Goal: Find specific page/section: Find specific page/section

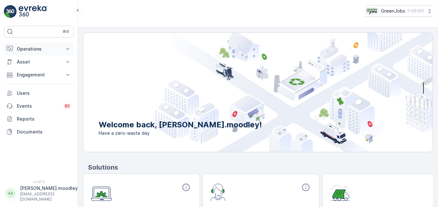
click at [69, 50] on icon at bounding box center [68, 49] width 6 height 6
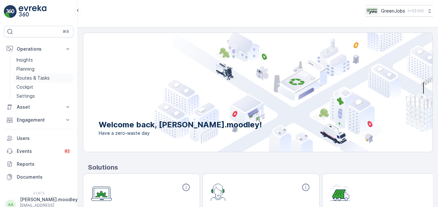
click at [33, 76] on p "Routes & Tasks" at bounding box center [32, 78] width 33 height 6
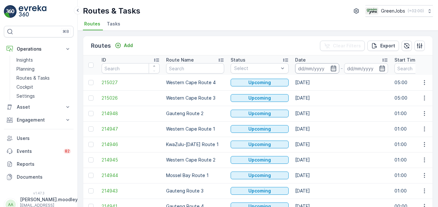
click at [320, 70] on input at bounding box center [317, 68] width 44 height 10
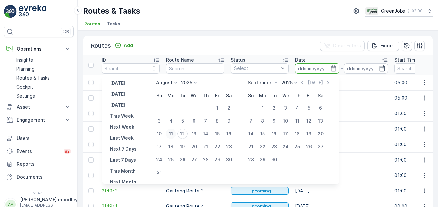
click at [174, 132] on div "11" at bounding box center [171, 134] width 10 height 10
type input "[DATE]"
click at [174, 132] on div "11" at bounding box center [171, 134] width 10 height 10
type input "[DATE]"
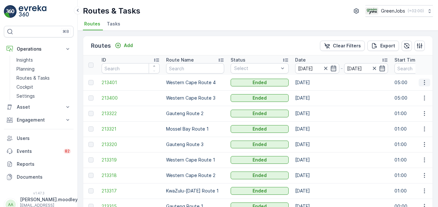
click at [424, 84] on icon "button" at bounding box center [424, 82] width 6 height 6
click at [420, 93] on span "See More Details" at bounding box center [409, 92] width 37 height 6
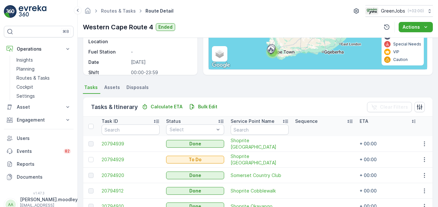
scroll to position [196, 0]
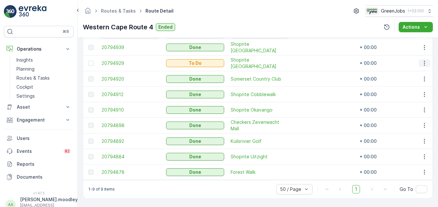
click at [426, 62] on icon "button" at bounding box center [424, 63] width 6 height 6
click at [423, 70] on span "See More Details" at bounding box center [410, 70] width 37 height 6
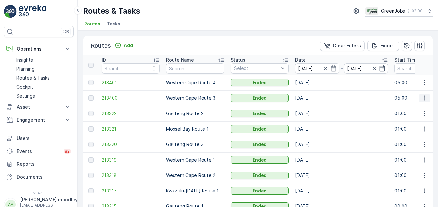
click at [423, 99] on icon "button" at bounding box center [424, 98] width 6 height 6
click at [418, 107] on span "See More Details" at bounding box center [409, 108] width 37 height 6
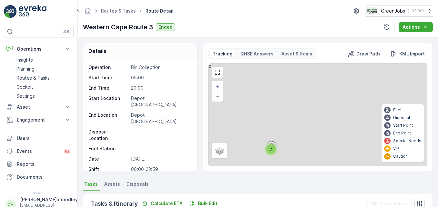
scroll to position [161, 0]
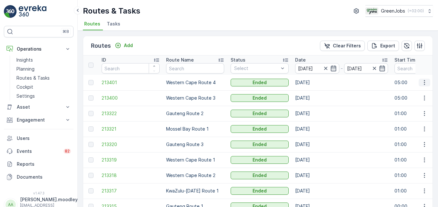
click at [427, 86] on button "button" at bounding box center [425, 83] width 12 height 8
click at [417, 94] on span "See More Details" at bounding box center [409, 92] width 37 height 6
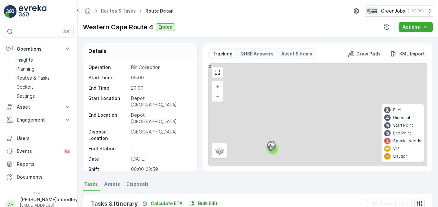
scroll to position [196, 0]
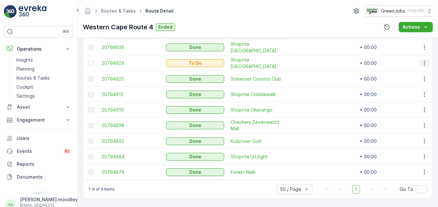
click at [422, 60] on icon "button" at bounding box center [424, 63] width 6 height 6
click at [419, 68] on span "See More Details" at bounding box center [410, 70] width 37 height 6
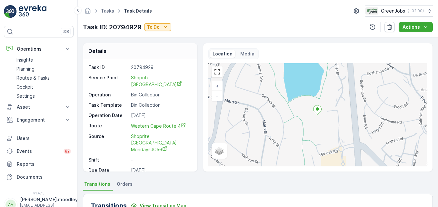
scroll to position [200, 0]
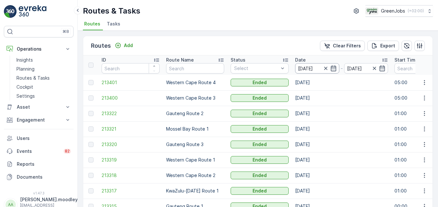
click at [299, 66] on input "[DATE]" at bounding box center [317, 68] width 44 height 10
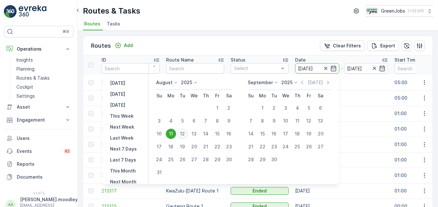
click at [187, 131] on div "12" at bounding box center [182, 134] width 10 height 10
type input "[DATE]"
click at [187, 131] on div "12" at bounding box center [182, 134] width 10 height 10
type input "[DATE]"
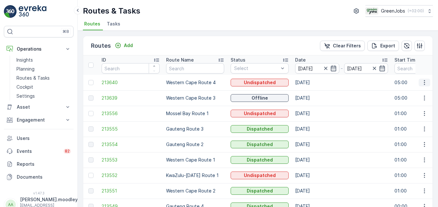
click at [422, 81] on icon "button" at bounding box center [424, 82] width 6 height 6
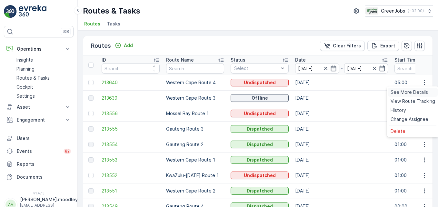
click at [417, 92] on span "See More Details" at bounding box center [409, 92] width 37 height 6
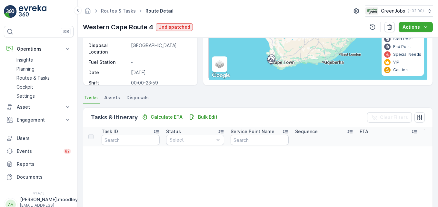
scroll to position [129, 0]
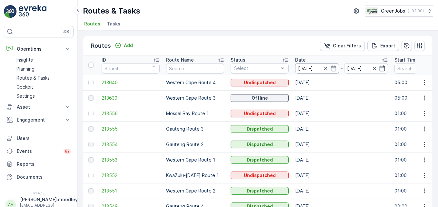
click at [306, 69] on input "[DATE]" at bounding box center [317, 68] width 44 height 10
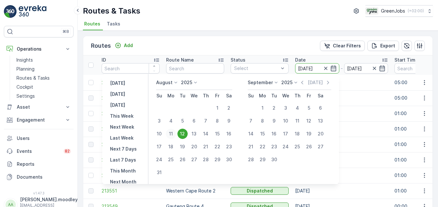
click at [173, 133] on div "11" at bounding box center [171, 134] width 10 height 10
type input "[DATE]"
click at [173, 133] on div "11" at bounding box center [171, 134] width 10 height 10
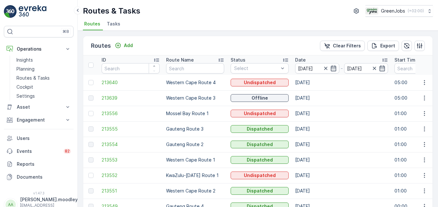
type input "[DATE]"
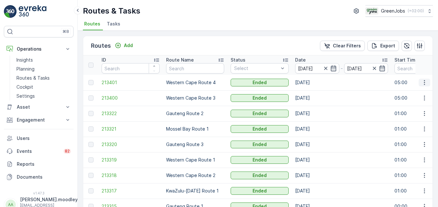
click at [421, 83] on icon "button" at bounding box center [424, 82] width 6 height 6
click at [417, 92] on span "See More Details" at bounding box center [409, 92] width 37 height 6
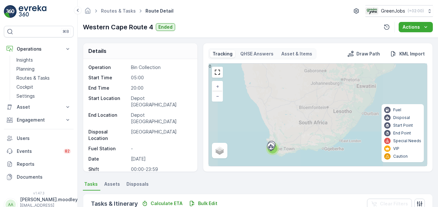
scroll to position [196, 0]
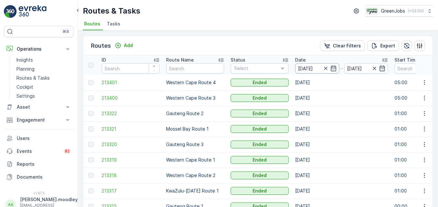
drag, startPoint x: 314, startPoint y: 65, endPoint x: 313, endPoint y: 69, distance: 4.3
click at [314, 65] on input "[DATE]" at bounding box center [317, 68] width 44 height 10
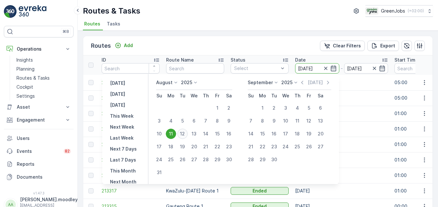
click at [187, 130] on div "12" at bounding box center [182, 134] width 10 height 10
type input "[DATE]"
click at [187, 130] on div "12" at bounding box center [182, 134] width 10 height 10
type input "[DATE]"
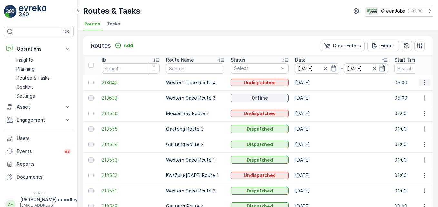
click at [422, 80] on icon "button" at bounding box center [424, 82] width 6 height 6
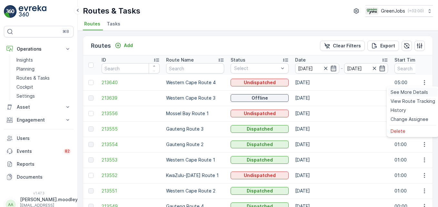
click at [421, 92] on span "See More Details" at bounding box center [409, 92] width 37 height 6
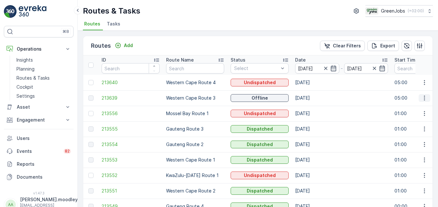
click at [424, 98] on icon "button" at bounding box center [424, 98] width 6 height 6
click at [421, 107] on span "See More Details" at bounding box center [409, 108] width 37 height 6
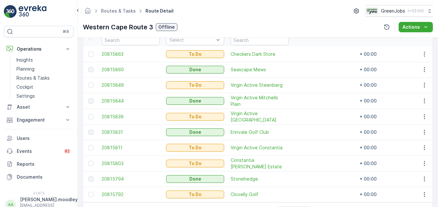
scroll to position [186, 0]
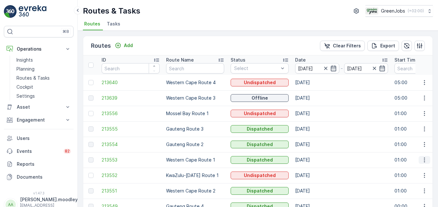
click at [425, 159] on icon "button" at bounding box center [424, 160] width 6 height 6
click at [411, 168] on span "See More Details" at bounding box center [409, 170] width 37 height 6
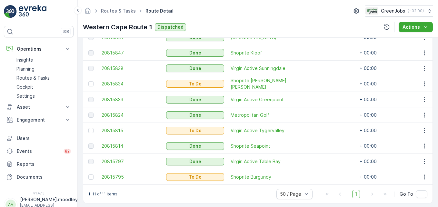
scroll to position [227, 0]
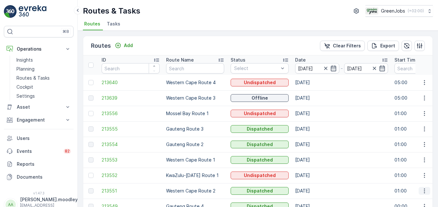
click at [424, 193] on icon "button" at bounding box center [424, 191] width 1 height 5
click at [412, 163] on span "See More Details" at bounding box center [409, 163] width 37 height 6
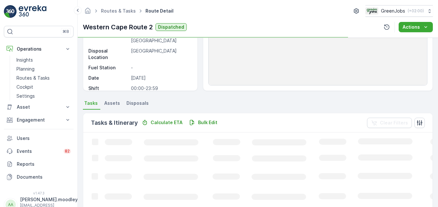
scroll to position [158, 0]
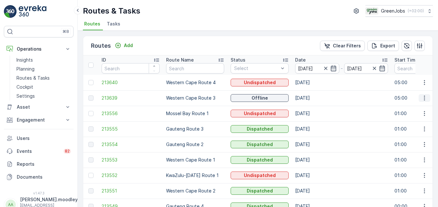
click at [425, 101] on icon "button" at bounding box center [424, 98] width 6 height 6
click at [416, 109] on span "See More Details" at bounding box center [409, 108] width 37 height 6
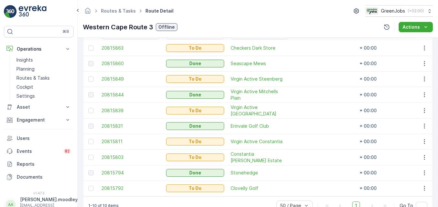
scroll to position [212, 0]
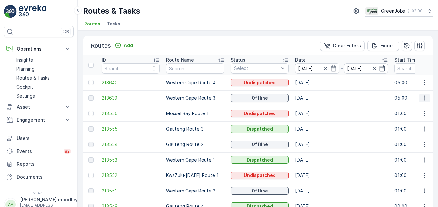
click at [424, 100] on icon "button" at bounding box center [424, 98] width 6 height 6
click at [424, 105] on span "See More Details" at bounding box center [409, 108] width 37 height 6
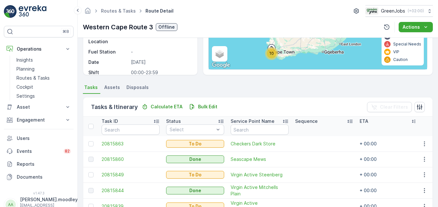
scroll to position [212, 0]
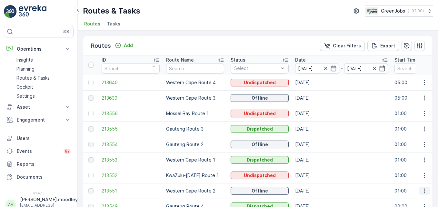
click at [421, 194] on icon "button" at bounding box center [424, 191] width 6 height 6
click at [408, 164] on span "See More Details" at bounding box center [409, 163] width 37 height 6
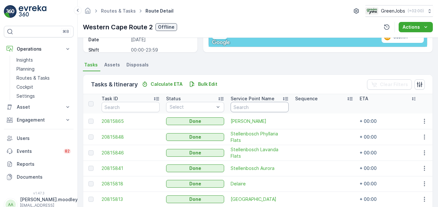
scroll to position [181, 0]
